Goal: Task Accomplishment & Management: Complete application form

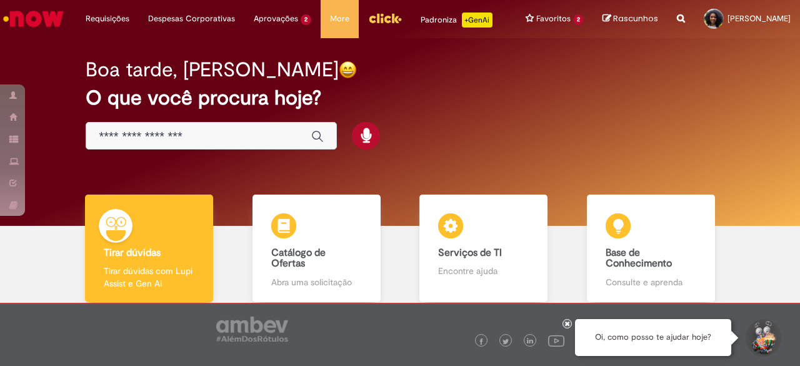
scroll to position [70, 0]
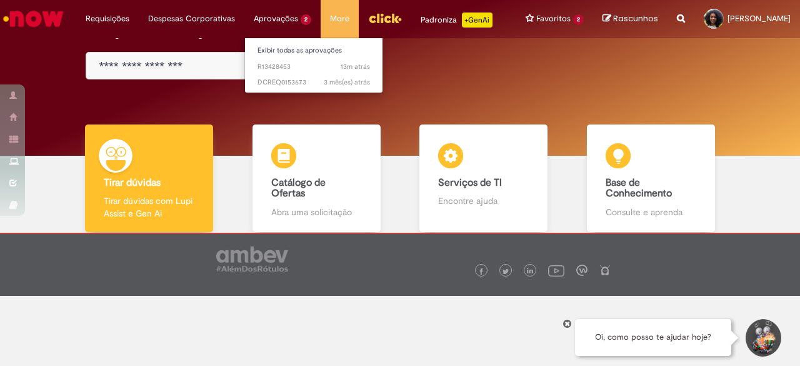
click at [139, 15] on li "Aprovações 2 Exibir todas as aprovações 13m atrás 13 minutos atrás R13428453 3 …" at bounding box center [107, 19] width 63 height 38
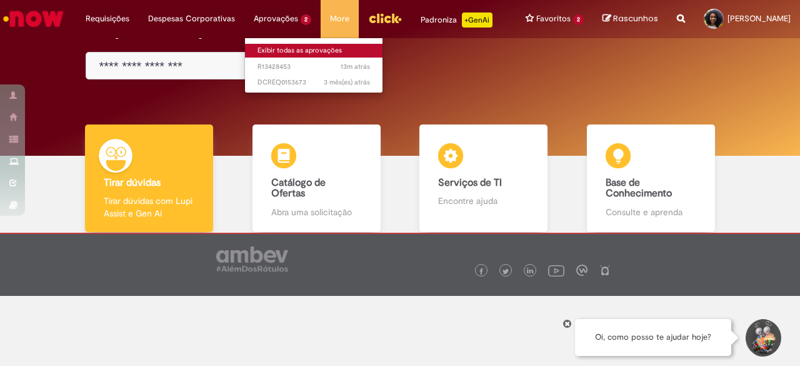
click at [287, 51] on link "Exibir todas as aprovações" at bounding box center [314, 51] width 138 height 14
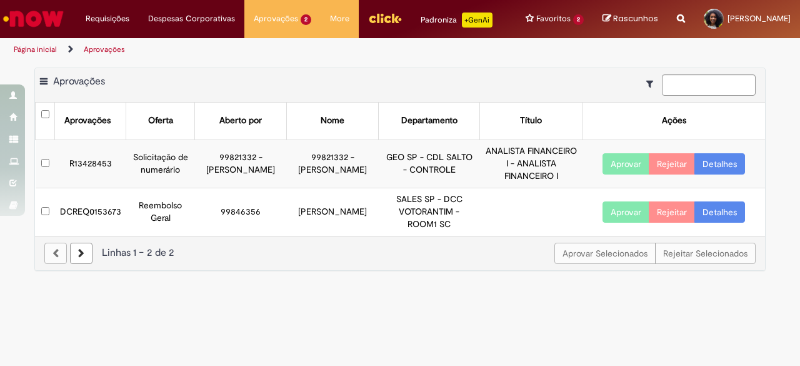
click at [727, 165] on link "Detalhes" at bounding box center [719, 163] width 51 height 21
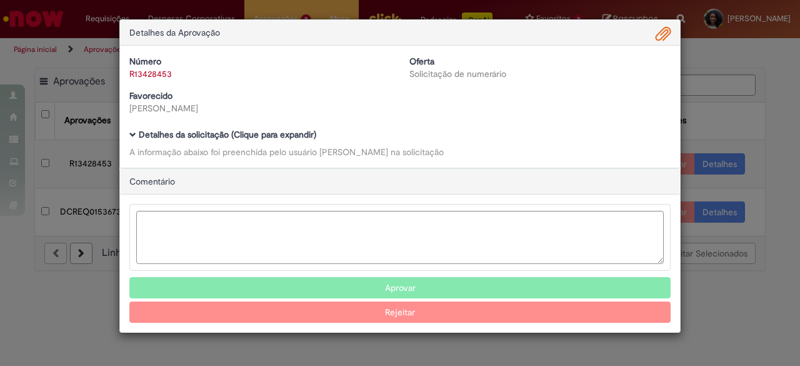
click at [131, 134] on span "Ambev Approval Modal" at bounding box center [132, 134] width 7 height 7
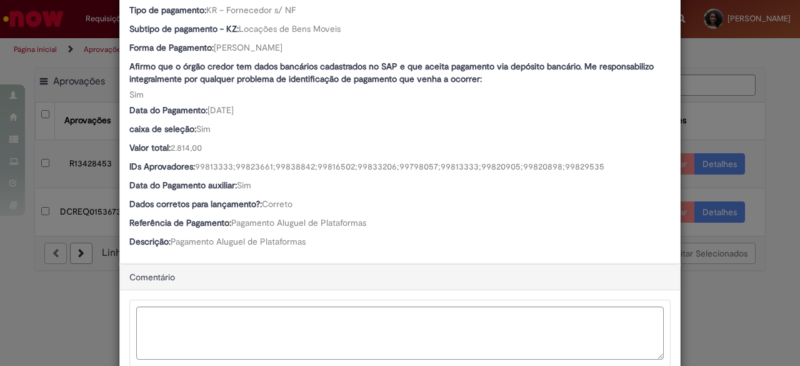
scroll to position [688, 0]
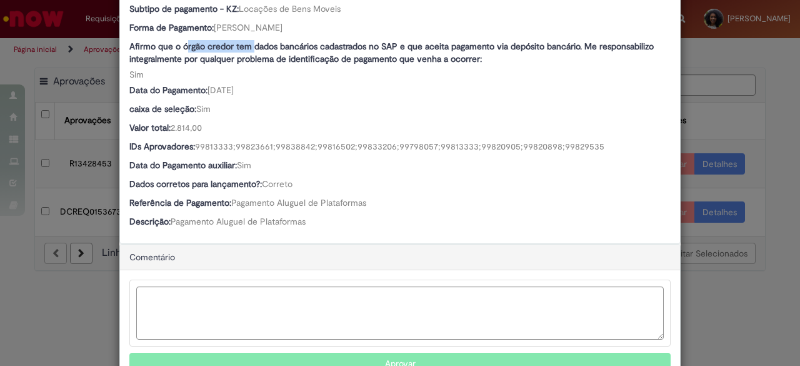
drag, startPoint x: 183, startPoint y: 47, endPoint x: 247, endPoint y: 48, distance: 64.4
click at [247, 48] on b "Afirmo que o órgão credor tem dados bancários cadastrados no SAP e que aceita p…" at bounding box center [391, 53] width 524 height 24
click at [258, 47] on b "Afirmo que o órgão credor tem dados bancários cadastrados no SAP e que aceita p…" at bounding box center [391, 53] width 524 height 24
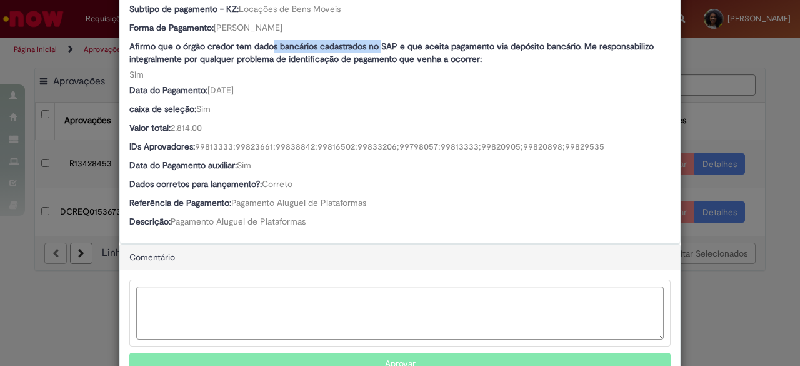
drag, startPoint x: 265, startPoint y: 43, endPoint x: 379, endPoint y: 43, distance: 113.8
click at [379, 43] on b "Afirmo que o órgão credor tem dados bancários cadastrados no SAP e que aceita p…" at bounding box center [391, 53] width 524 height 24
click at [377, 69] on div "Afirmo que o órgão credor tem dados bancários cadastrados no SAP e que aceita p…" at bounding box center [399, 60] width 541 height 41
drag, startPoint x: 320, startPoint y: 41, endPoint x: 418, endPoint y: 46, distance: 97.6
click at [418, 46] on b "Afirmo que o órgão credor tem dados bancários cadastrados no SAP e que aceita p…" at bounding box center [391, 53] width 524 height 24
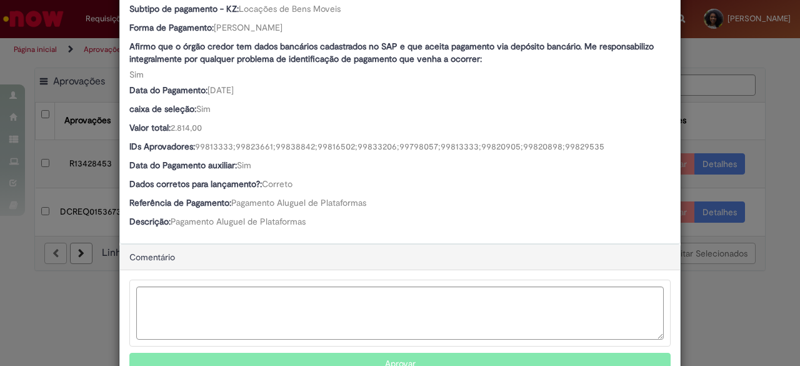
click at [428, 74] on div "Afirmo que o órgão credor tem dados bancários cadastrados no SAP e que aceita p…" at bounding box center [399, 60] width 541 height 41
drag, startPoint x: 391, startPoint y: 46, endPoint x: 471, endPoint y: 43, distance: 80.7
click at [471, 43] on b "Afirmo que o órgão credor tem dados bancários cadastrados no SAP e que aceita p…" at bounding box center [391, 53] width 524 height 24
click at [471, 59] on b "Afirmo que o órgão credor tem dados bancários cadastrados no SAP e que aceita p…" at bounding box center [391, 53] width 524 height 24
drag, startPoint x: 488, startPoint y: 57, endPoint x: 223, endPoint y: 44, distance: 265.3
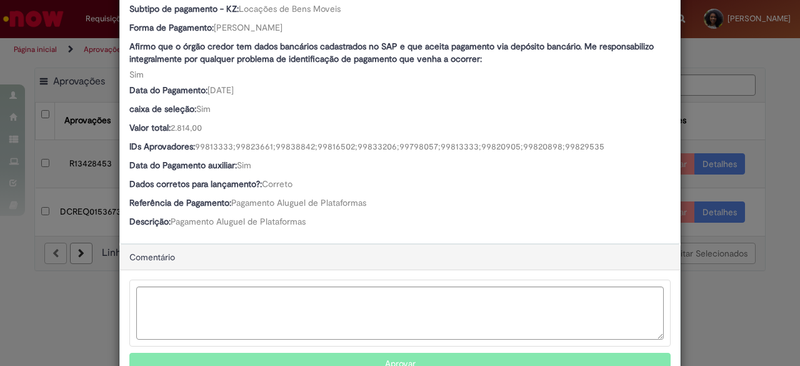
click at [223, 44] on label "Afirmo que o órgão credor tem dados bancários cadastrados no SAP e que aceita p…" at bounding box center [399, 52] width 541 height 25
click at [238, 49] on b "Afirmo que o órgão credor tem dados bancários cadastrados no SAP e que aceita p…" at bounding box center [391, 53] width 524 height 24
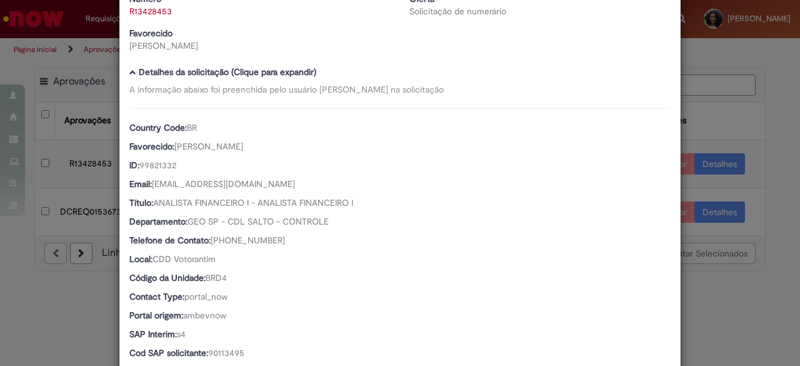
scroll to position [0, 0]
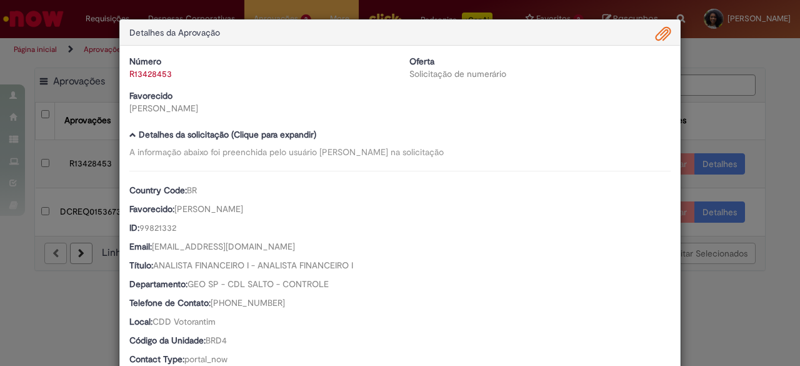
click at [751, 60] on div "Detalhes da Aprovação Número R13428453 Oferta Solicitação de numerário Favoreci…" at bounding box center [400, 183] width 800 height 366
